Goal: Information Seeking & Learning: Learn about a topic

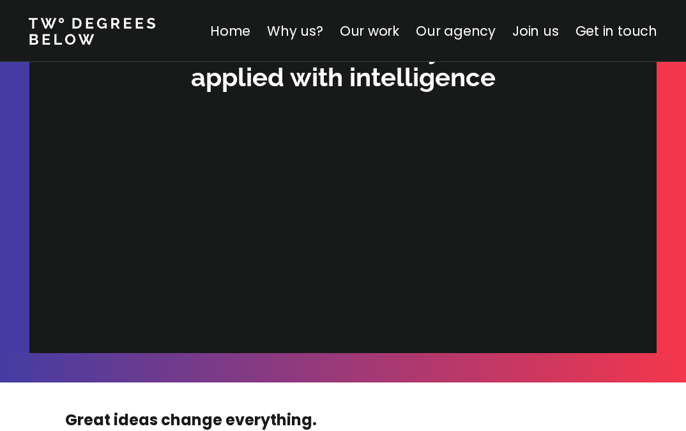
scroll to position [3996, 0]
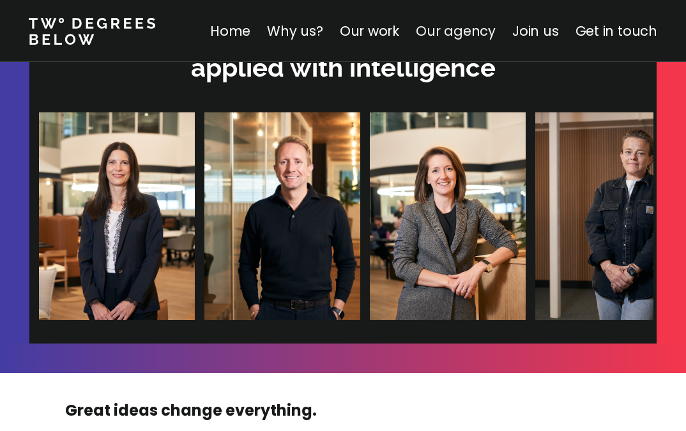
click at [445, 27] on link "Our agency" at bounding box center [456, 31] width 80 height 19
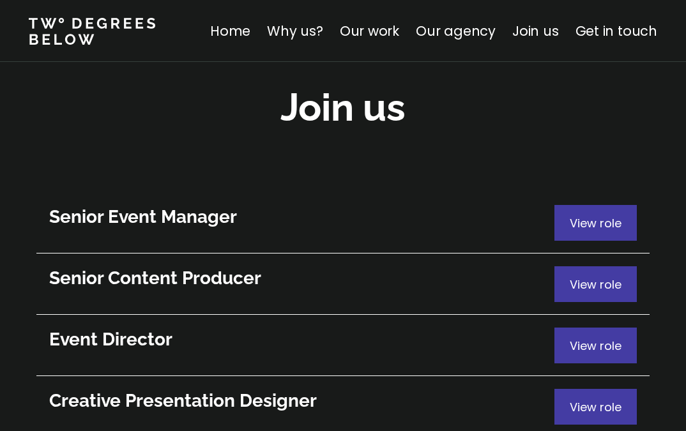
scroll to position [7056, 0]
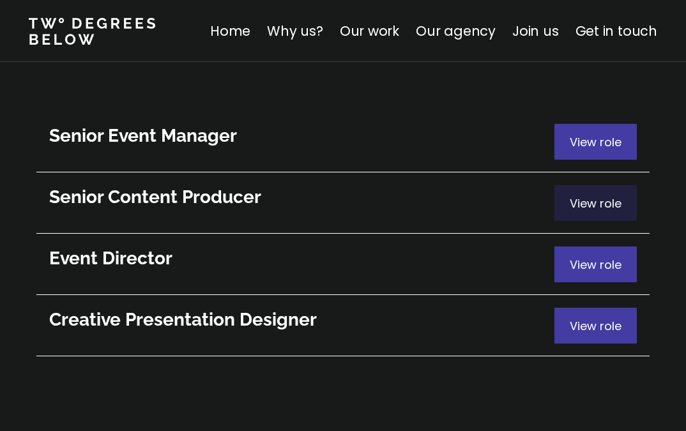
click at [602, 196] on span "View role" at bounding box center [596, 204] width 52 height 16
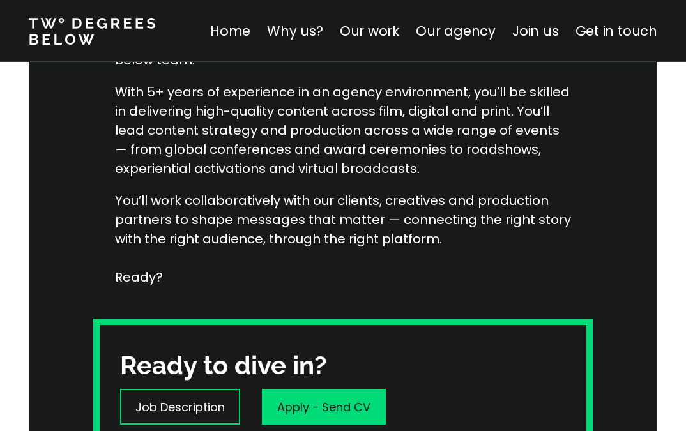
scroll to position [650, 0]
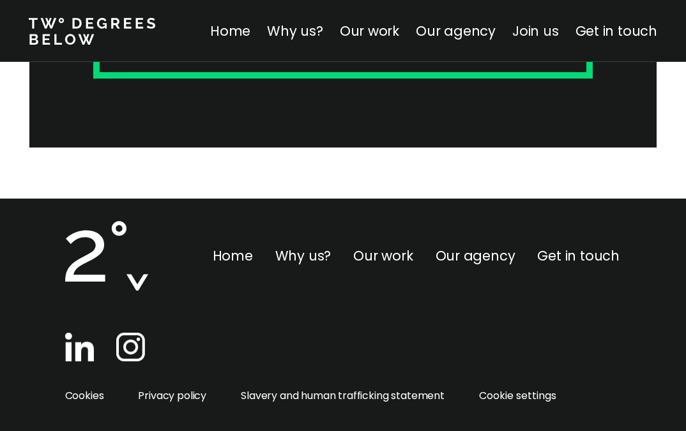
click at [549, 33] on link "Join us" at bounding box center [535, 31] width 47 height 19
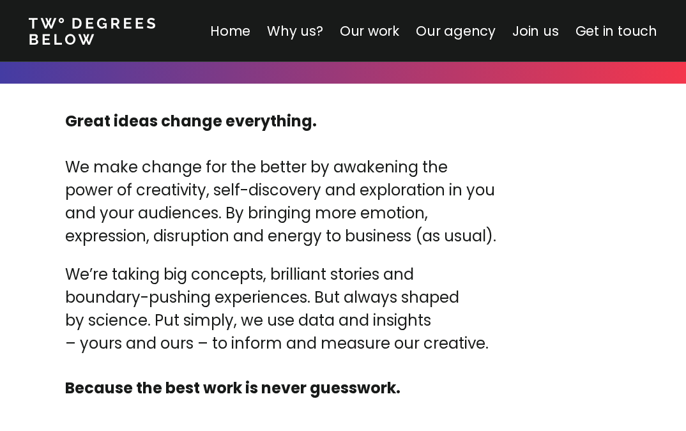
scroll to position [4110, 0]
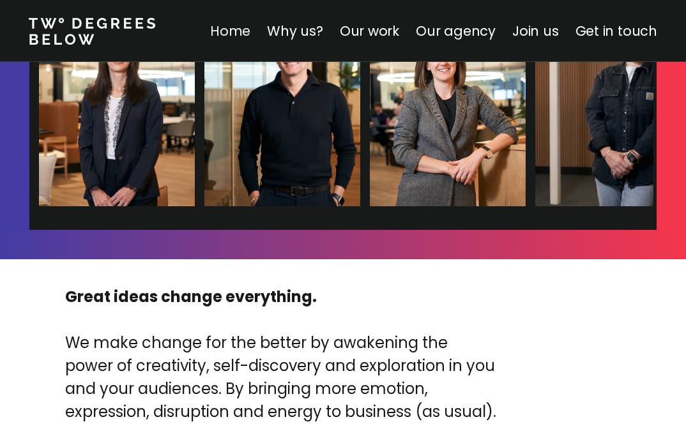
click at [234, 34] on link "Home" at bounding box center [230, 31] width 40 height 19
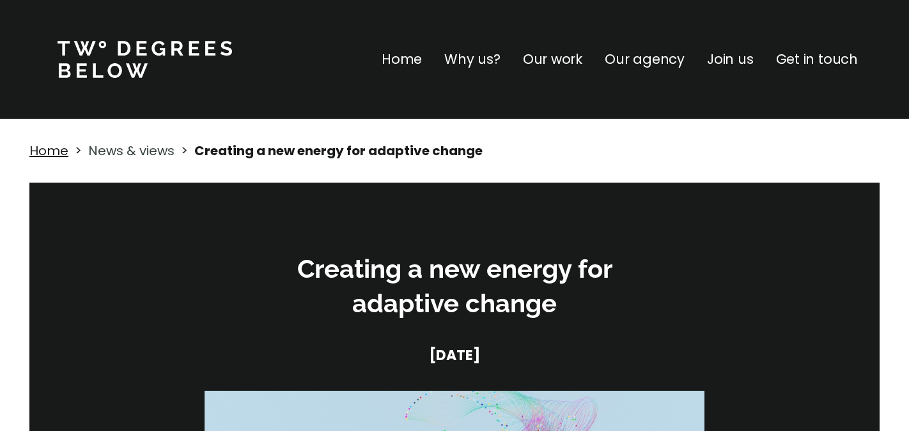
click at [146, 153] on link "News & views" at bounding box center [131, 151] width 86 height 18
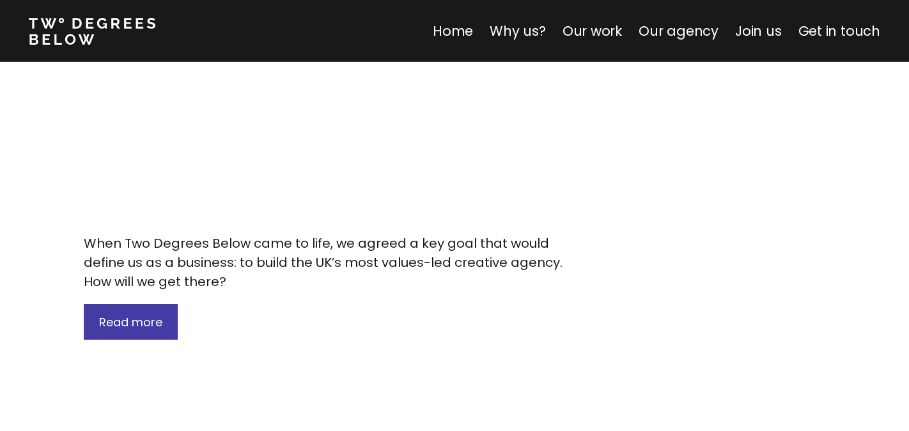
scroll to position [5641, 0]
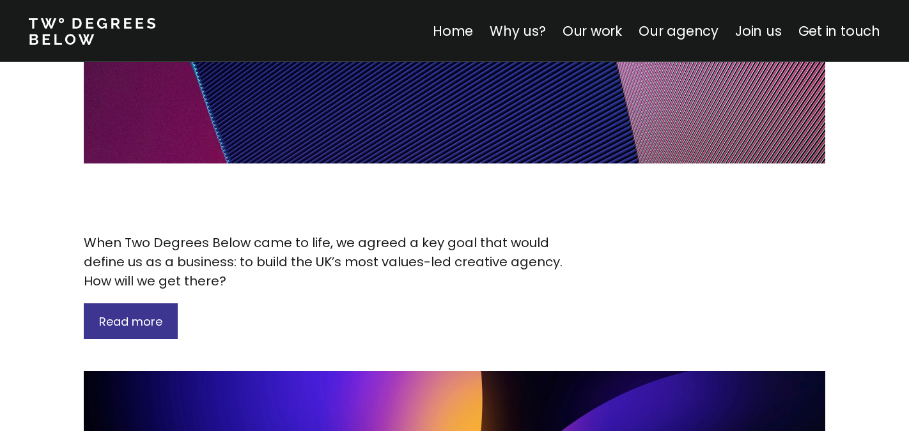
click at [101, 304] on div "Read more" at bounding box center [131, 322] width 94 height 36
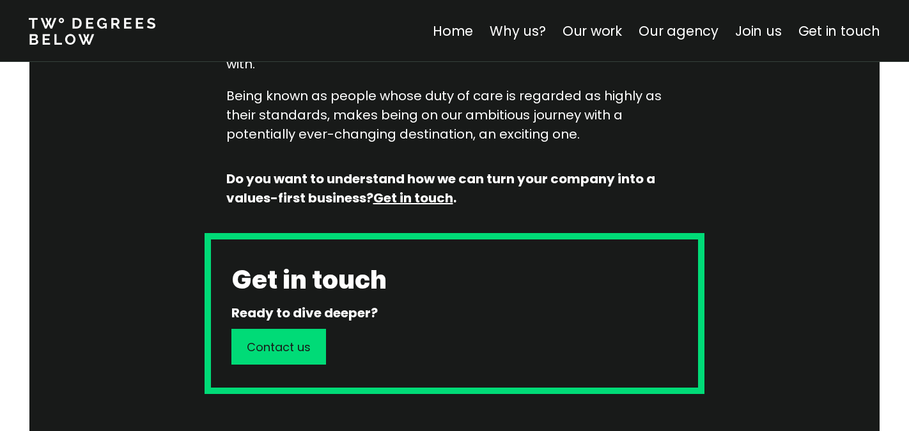
scroll to position [2657, 0]
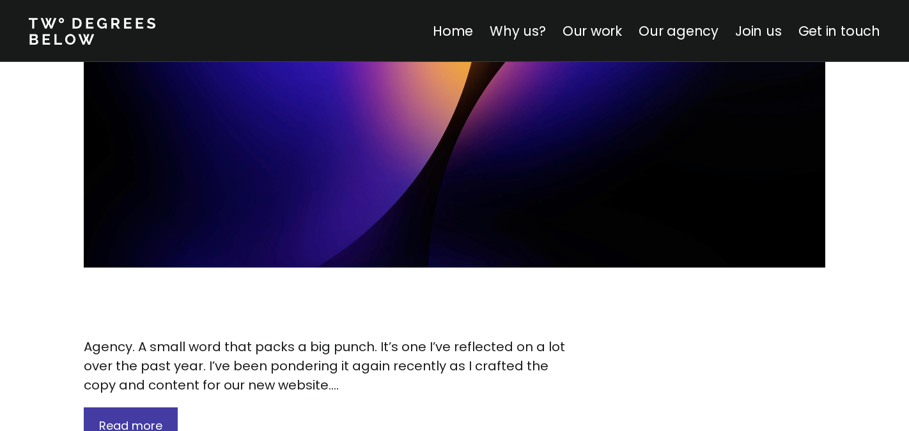
scroll to position [6086, 0]
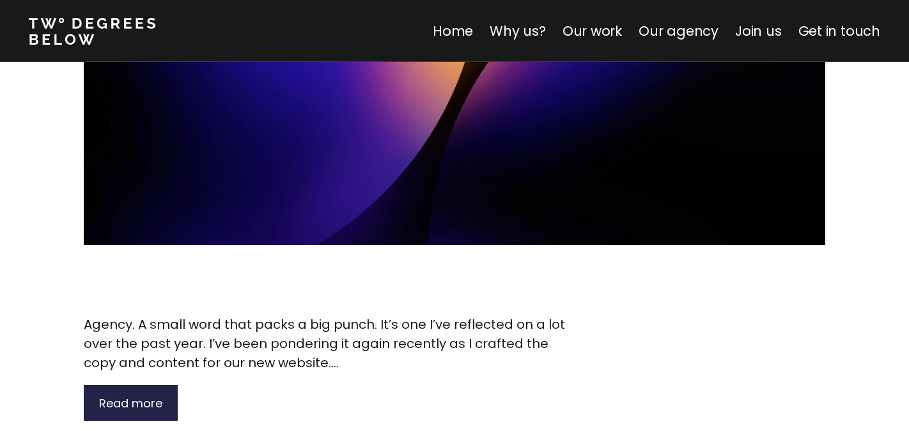
click at [121, 396] on span "Read more" at bounding box center [130, 404] width 63 height 16
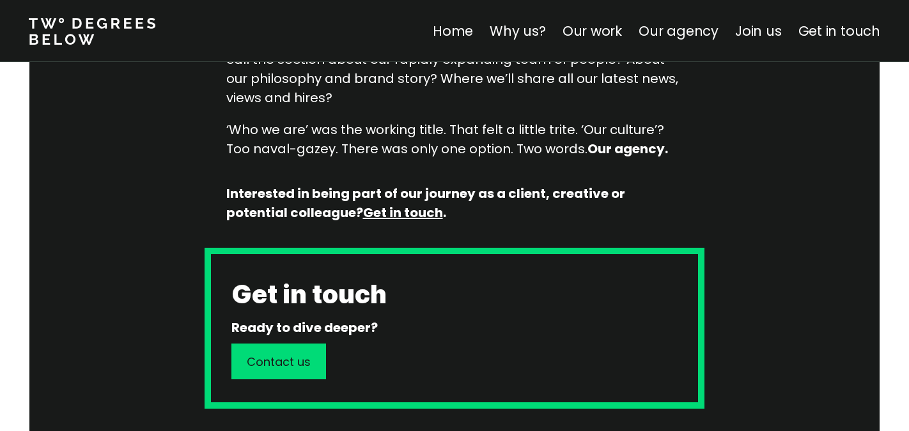
scroll to position [1505, 0]
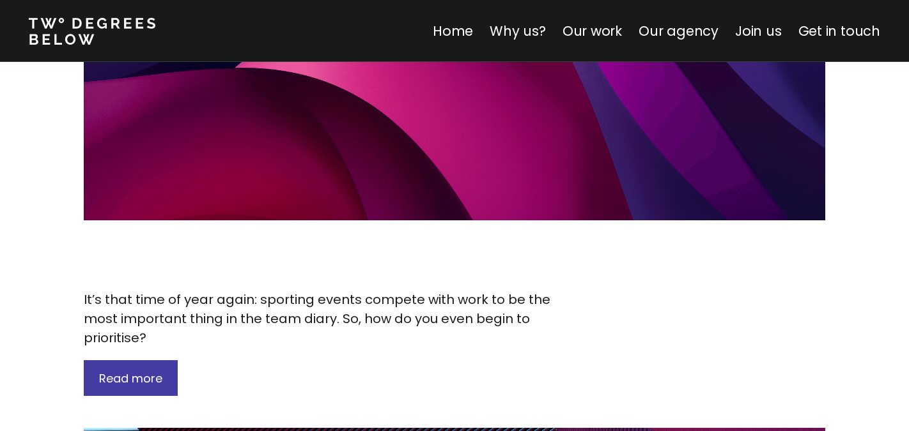
scroll to position [5057, 0]
